Goal: Information Seeking & Learning: Learn about a topic

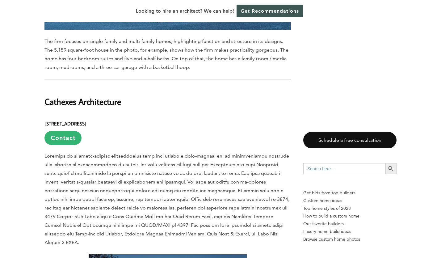
scroll to position [1296, 0]
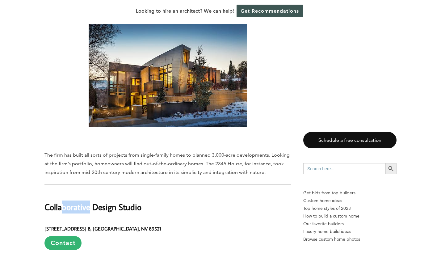
drag, startPoint x: 74, startPoint y: 175, endPoint x: 60, endPoint y: 176, distance: 13.9
click at [60, 192] on h2 "Collaborative Design Studio" at bounding box center [167, 202] width 246 height 21
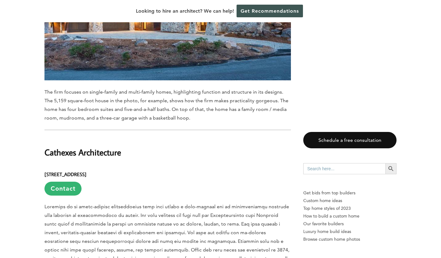
scroll to position [1018, 0]
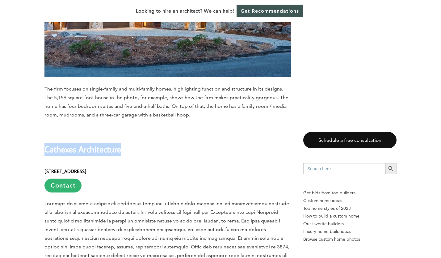
drag, startPoint x: 46, startPoint y: 117, endPoint x: 122, endPoint y: 117, distance: 76.2
click at [122, 134] on h2 "Cathexes Architecture" at bounding box center [167, 144] width 246 height 21
click at [144, 134] on h2 "Cathexes Architecture" at bounding box center [167, 144] width 246 height 21
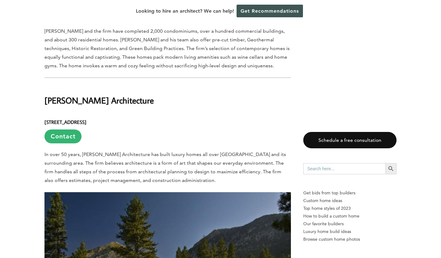
scroll to position [2406, 0]
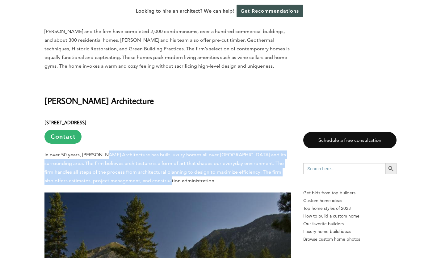
drag, startPoint x: 109, startPoint y: 103, endPoint x: 138, endPoint y: 127, distance: 37.6
click at [138, 150] on p "In over 50 years, [PERSON_NAME] Architecture has built luxury homes all over [G…" at bounding box center [167, 167] width 246 height 35
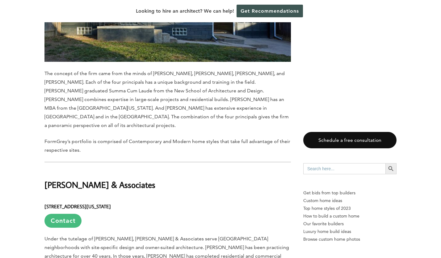
scroll to position [3085, 0]
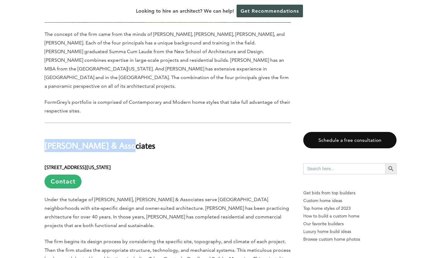
drag, startPoint x: 45, startPoint y: 88, endPoint x: 122, endPoint y: 91, distance: 76.6
click at [122, 130] on h2 "[PERSON_NAME] & Associates" at bounding box center [167, 140] width 246 height 21
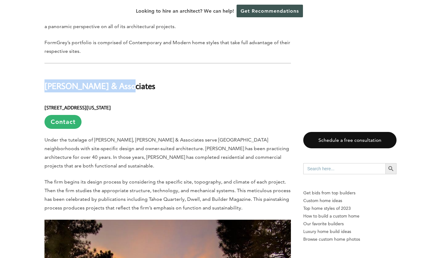
scroll to position [3147, 0]
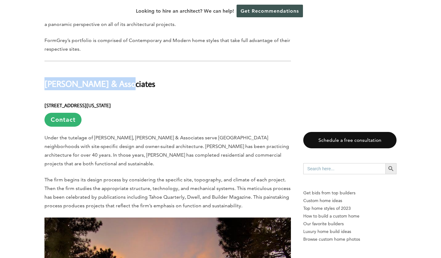
copy h2 "[PERSON_NAME] & Associates"
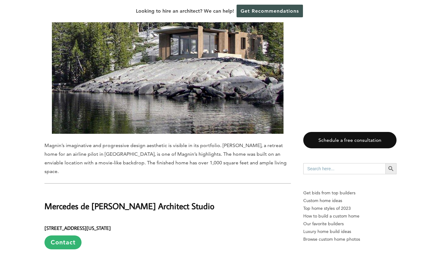
scroll to position [4628, 0]
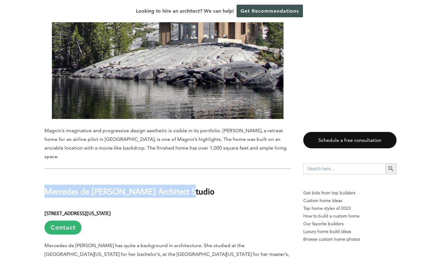
drag, startPoint x: 102, startPoint y: 102, endPoint x: 177, endPoint y: 103, distance: 75.9
click at [177, 176] on h2 "Mercedes de [PERSON_NAME] Architect Studio" at bounding box center [167, 186] width 246 height 21
copy h2 "Mercedes de [PERSON_NAME] Architect Studio"
